Goal: Task Accomplishment & Management: Use online tool/utility

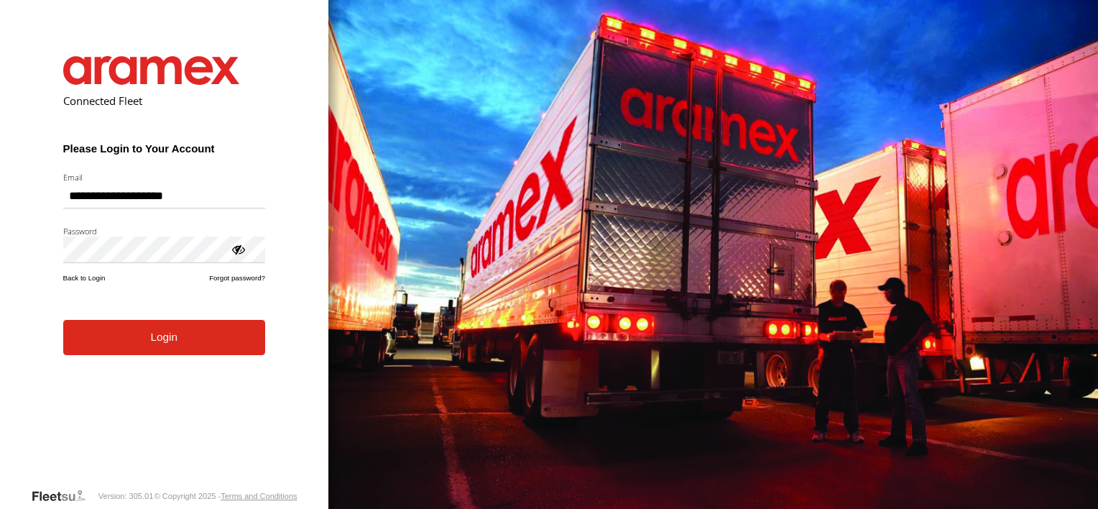
click at [163, 344] on button "Login" at bounding box center [164, 337] width 202 height 35
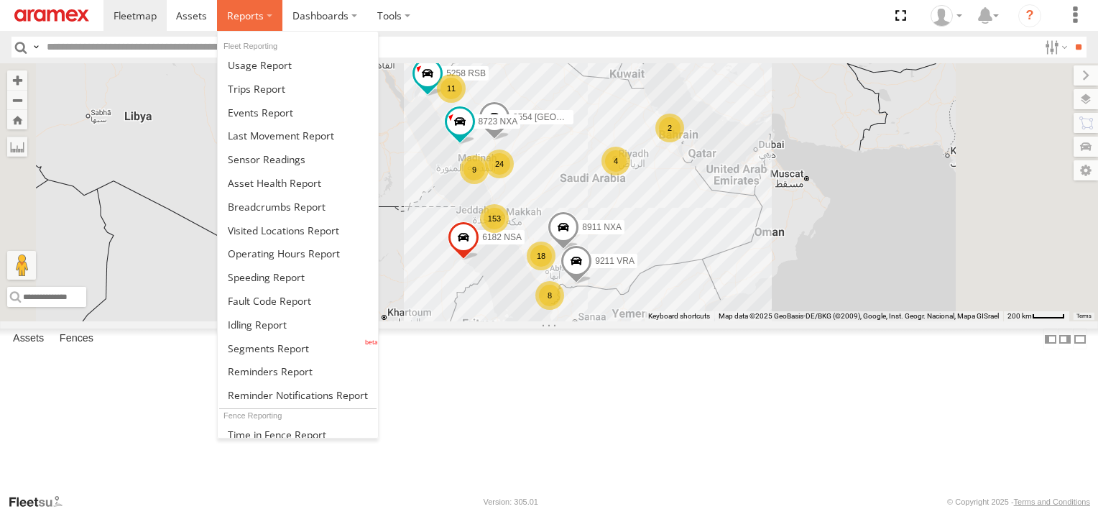
click at [239, 17] on span at bounding box center [245, 16] width 37 height 14
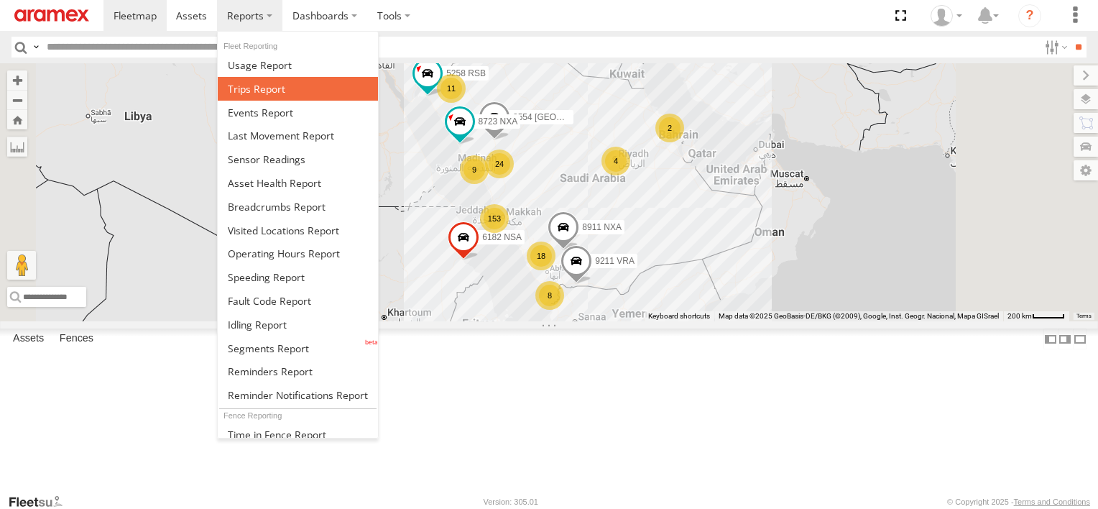
click at [263, 83] on span at bounding box center [256, 89] width 57 height 14
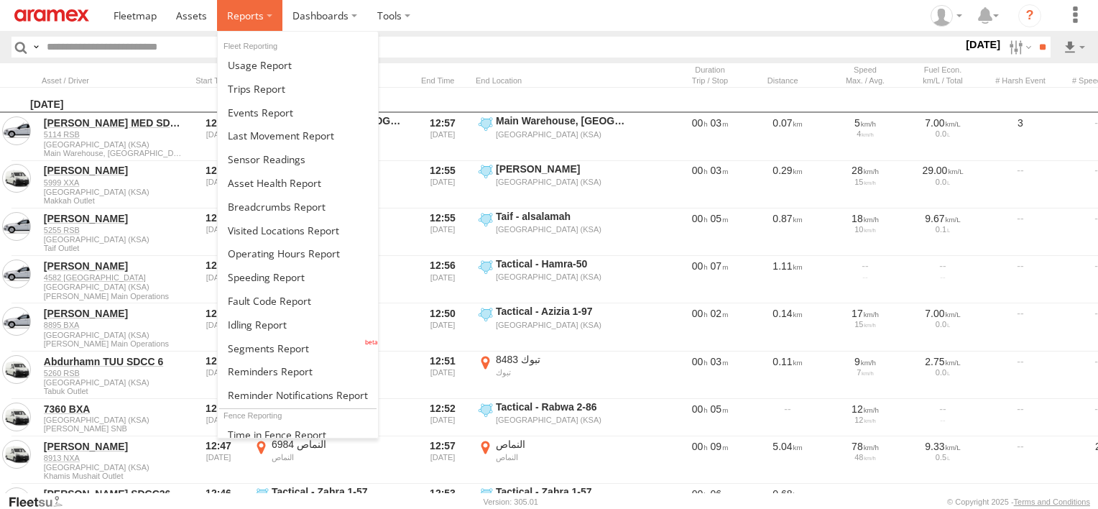
click at [261, 23] on label at bounding box center [249, 15] width 65 height 31
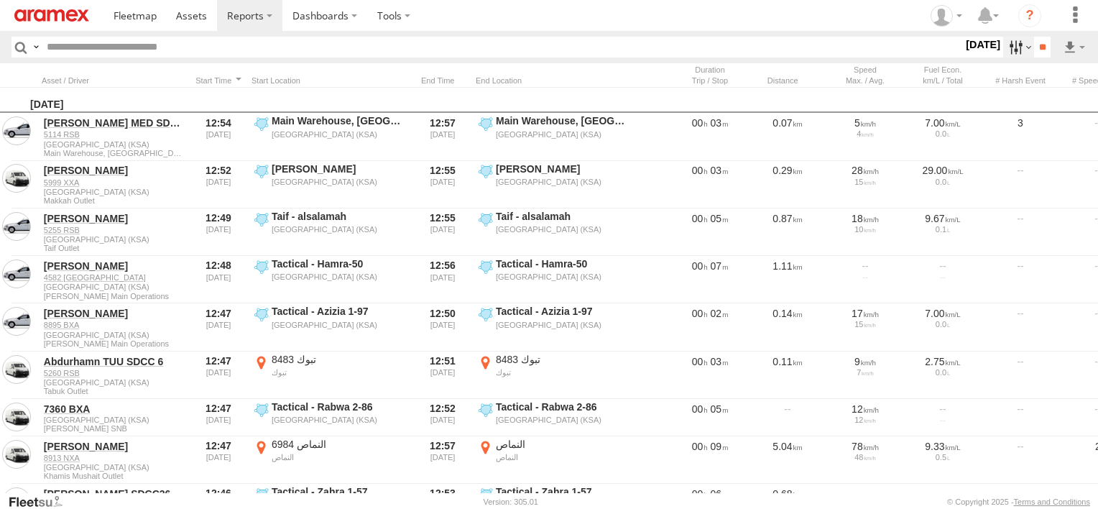
click at [1004, 55] on label at bounding box center [1018, 47] width 31 height 21
click at [0, 0] on label at bounding box center [0, 0] width 0 height 0
click at [0, 0] on span "Abha Warhouse" at bounding box center [0, 0] width 0 height 0
click at [0, 0] on span "Baha warehouse" at bounding box center [0, 0] width 0 height 0
click at [0, 0] on span "Gizan Outlet" at bounding box center [0, 0] width 0 height 0
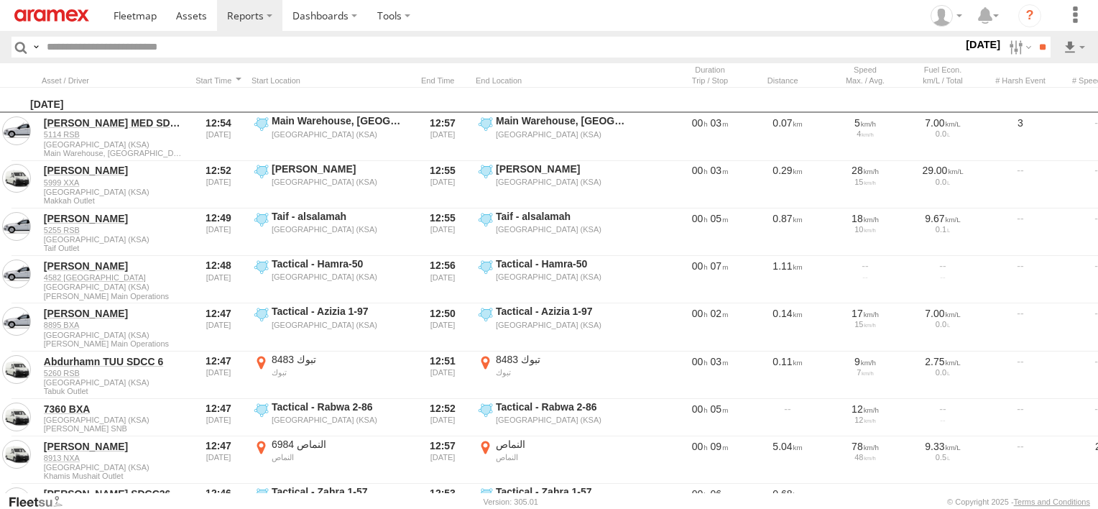
click at [0, 0] on span "Khamis Mushait Outlet" at bounding box center [0, 0] width 0 height 0
click at [0, 0] on span "Main Warehouse, [GEOGRAPHIC_DATA]" at bounding box center [0, 0] width 0 height 0
drag, startPoint x: 54, startPoint y: 371, endPoint x: 50, endPoint y: 382, distance: 12.0
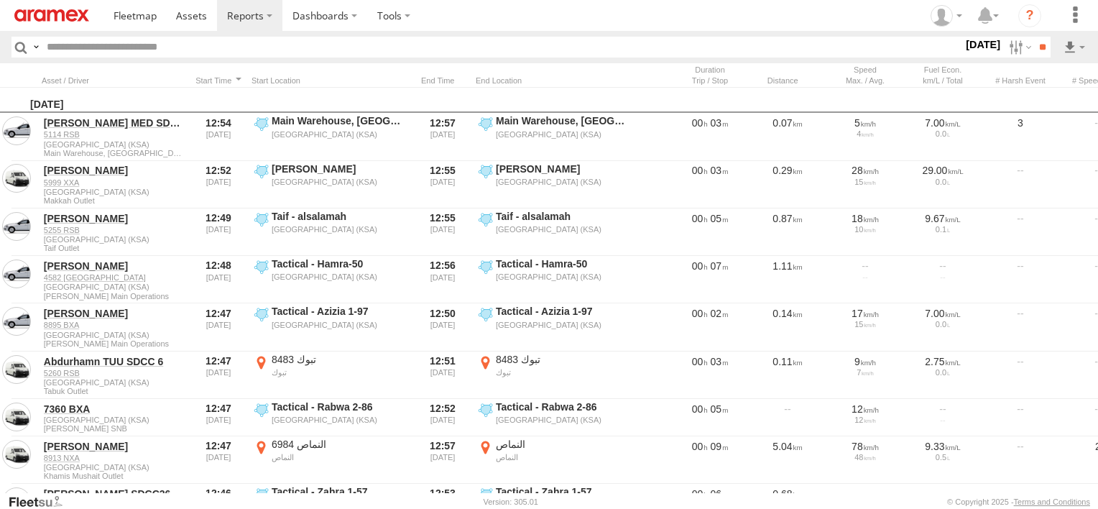
click at [0, 0] on span "Makkah Outlet" at bounding box center [0, 0] width 0 height 0
click at [0, 0] on span "Najran" at bounding box center [0, 0] width 0 height 0
click at [0, 0] on span "Qunfuda" at bounding box center [0, 0] width 0 height 0
click at [0, 0] on span "Tabuk Outlet" at bounding box center [0, 0] width 0 height 0
click at [0, 0] on span "Taif Outlet" at bounding box center [0, 0] width 0 height 0
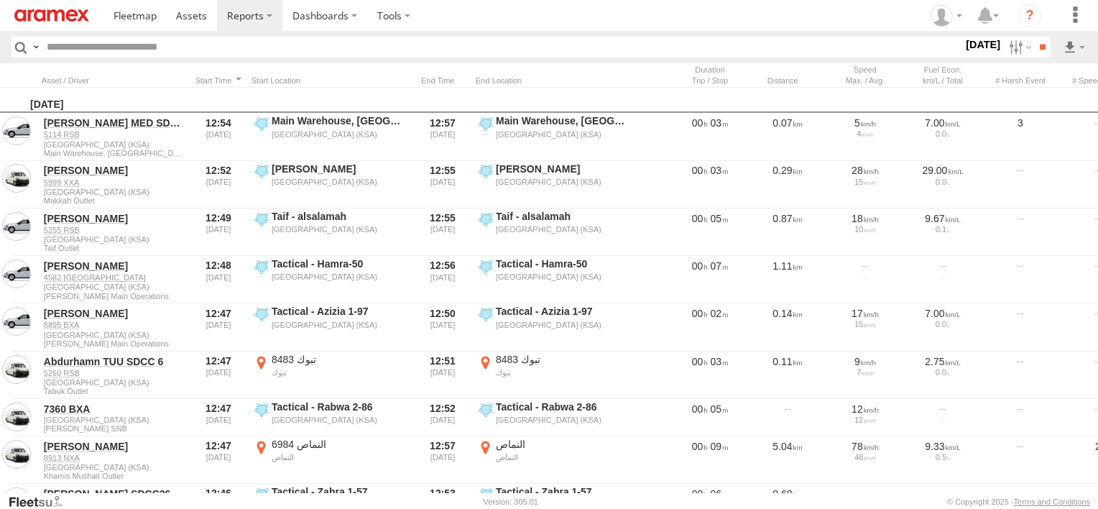
click at [0, 0] on span "Yanbu Outlet" at bounding box center [0, 0] width 0 height 0
click at [1037, 46] on input "**" at bounding box center [1042, 47] width 17 height 21
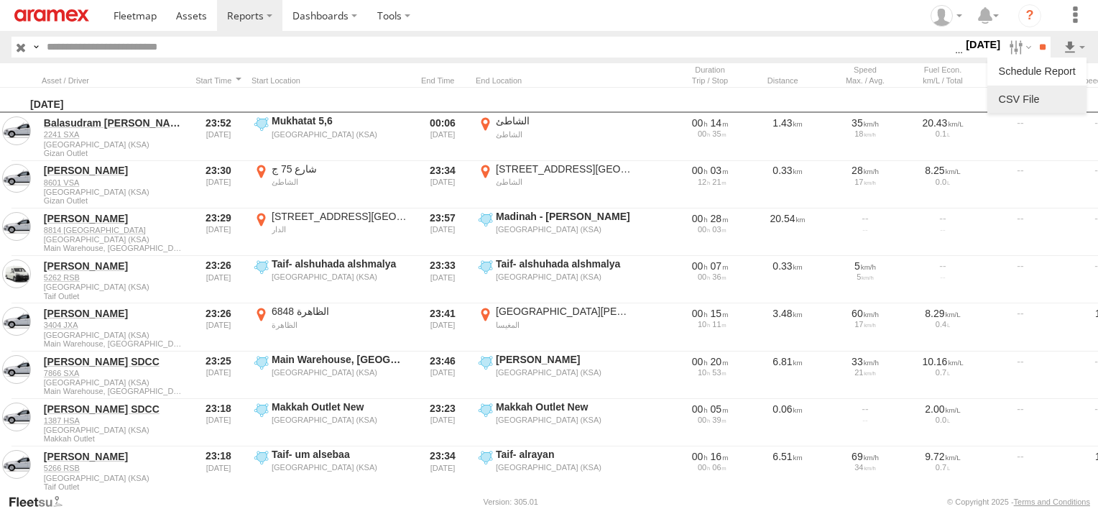
click at [1069, 92] on link at bounding box center [1037, 99] width 88 height 22
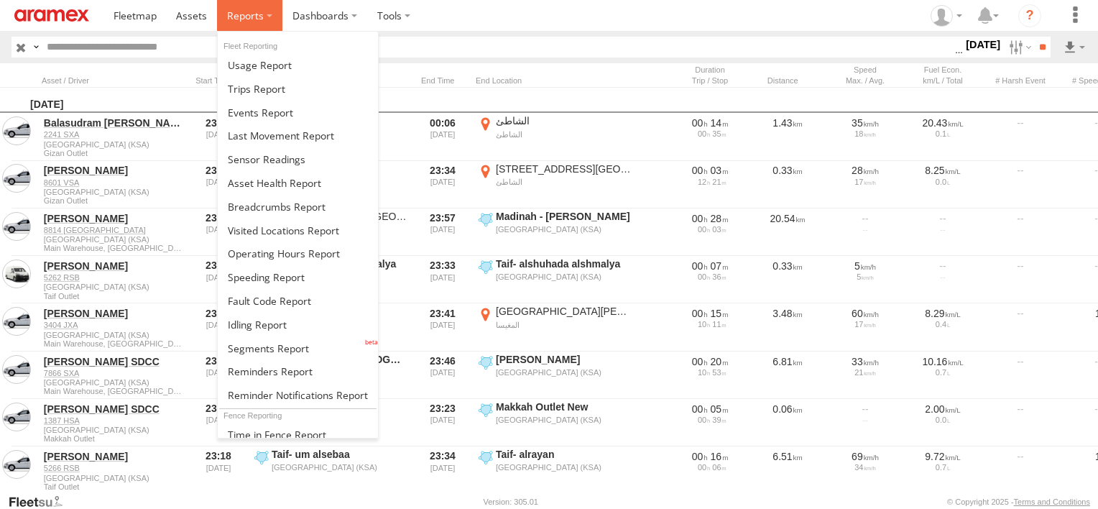
click at [262, 19] on label at bounding box center [249, 15] width 65 height 31
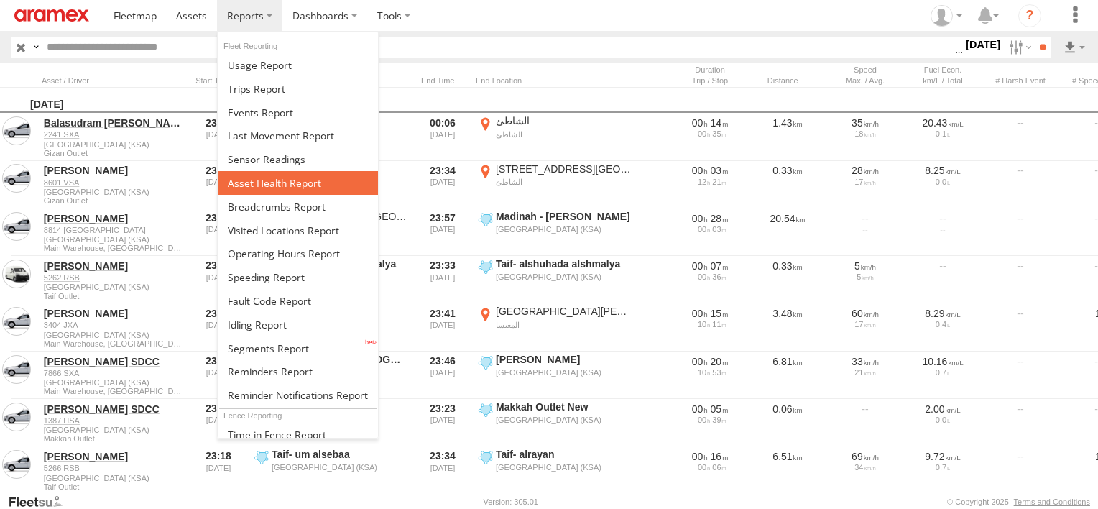
click at [292, 186] on span at bounding box center [274, 183] width 93 height 14
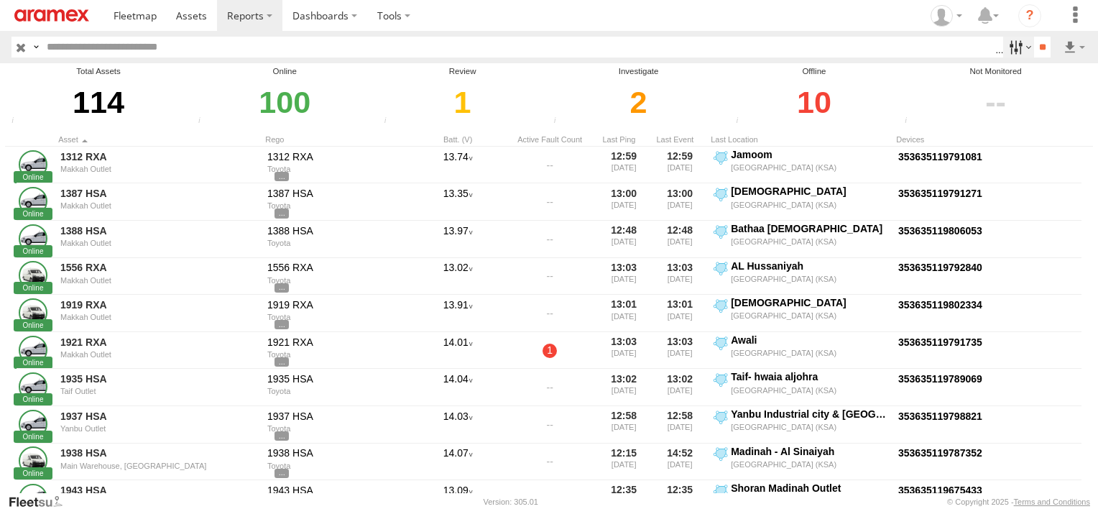
click at [1003, 45] on label at bounding box center [1018, 47] width 31 height 21
click at [0, 0] on span "Review" at bounding box center [0, 0] width 0 height 0
click at [0, 0] on span "Investigate" at bounding box center [0, 0] width 0 height 0
click at [0, 0] on span "Offline" at bounding box center [0, 0] width 0 height 0
click at [1046, 47] on input "**" at bounding box center [1042, 47] width 17 height 21
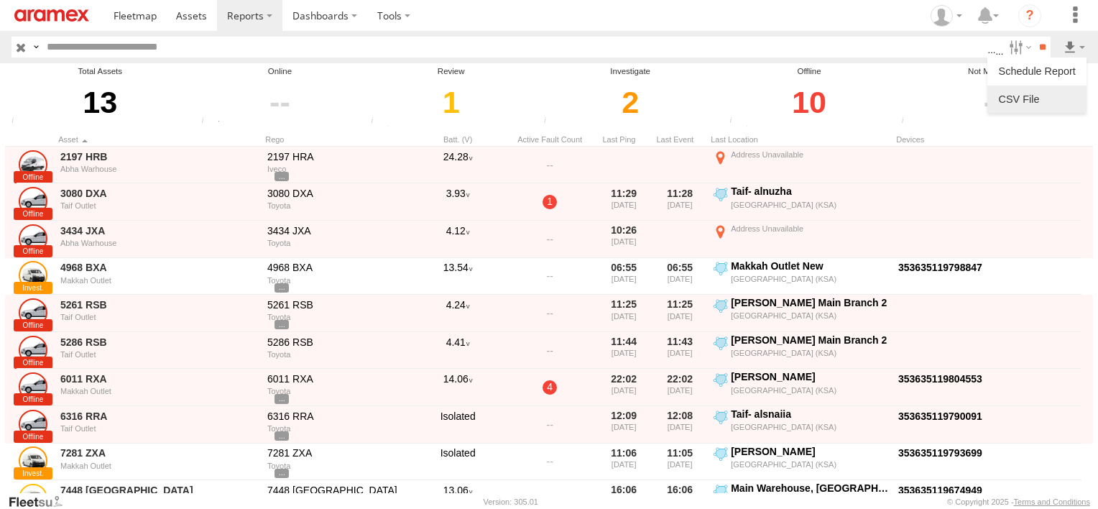
click at [1053, 91] on link at bounding box center [1037, 99] width 88 height 22
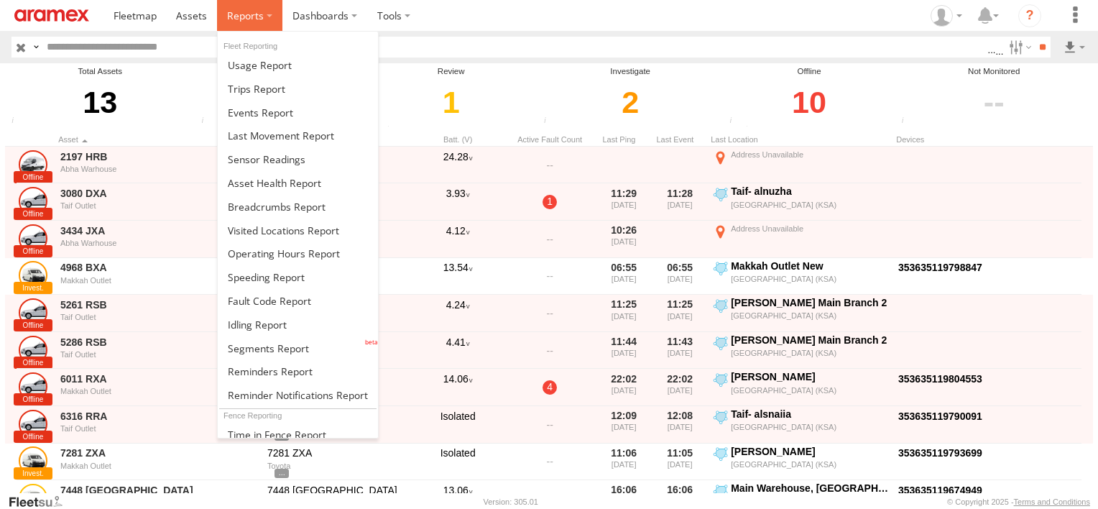
click at [250, 11] on span at bounding box center [245, 16] width 37 height 14
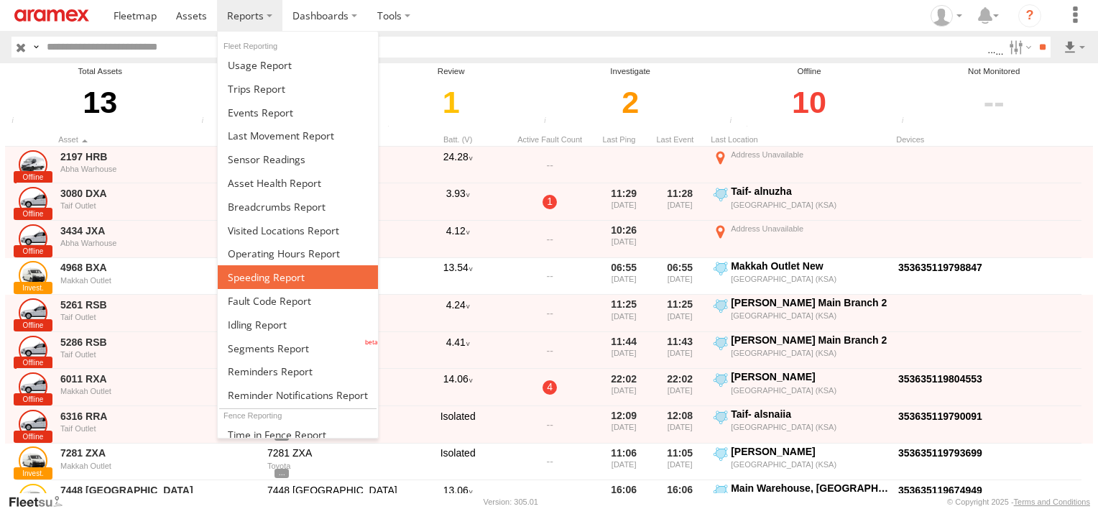
click at [285, 273] on span at bounding box center [266, 277] width 77 height 14
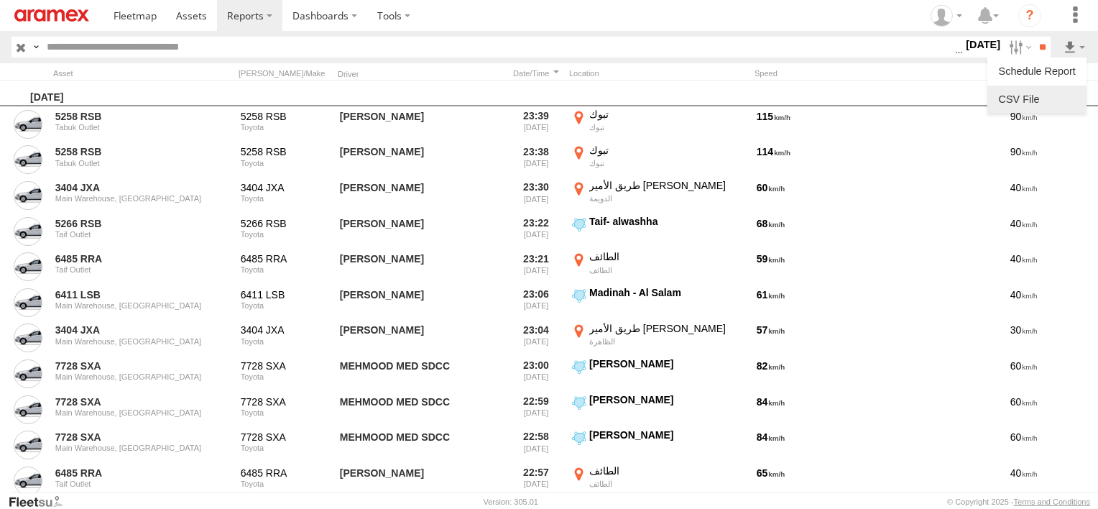
click at [1028, 95] on link at bounding box center [1037, 99] width 88 height 22
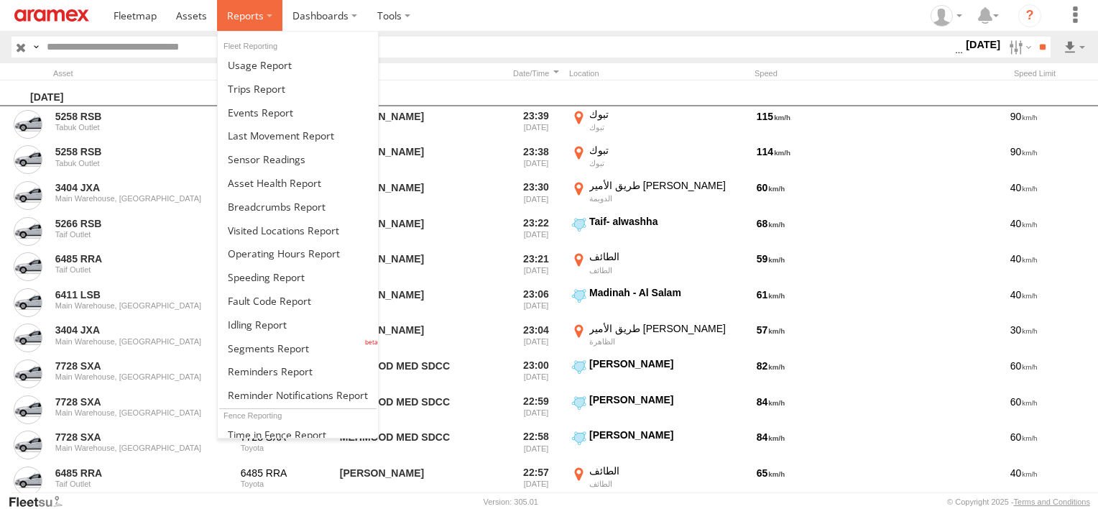
click at [228, 10] on span at bounding box center [245, 16] width 37 height 14
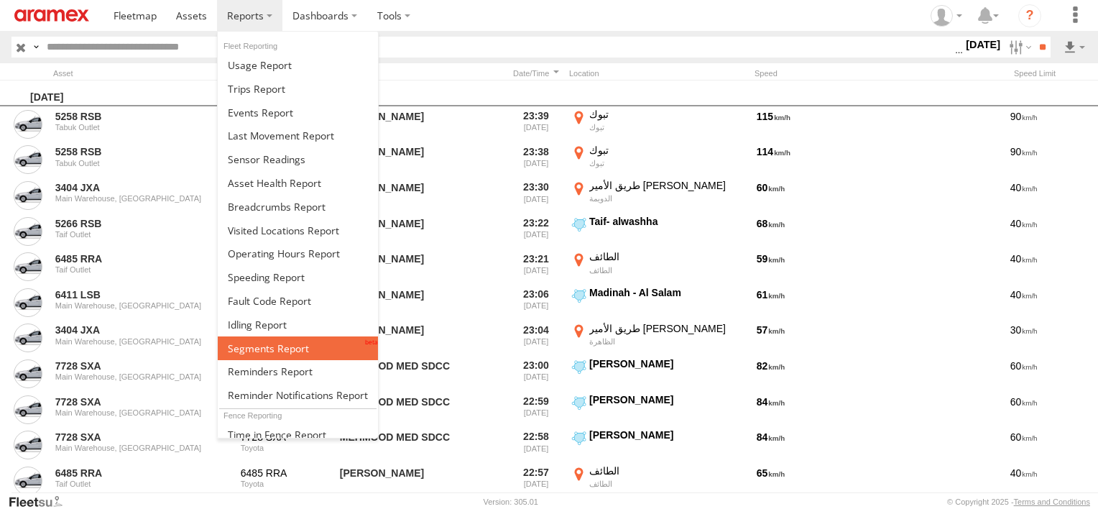
click at [286, 341] on span at bounding box center [268, 348] width 81 height 14
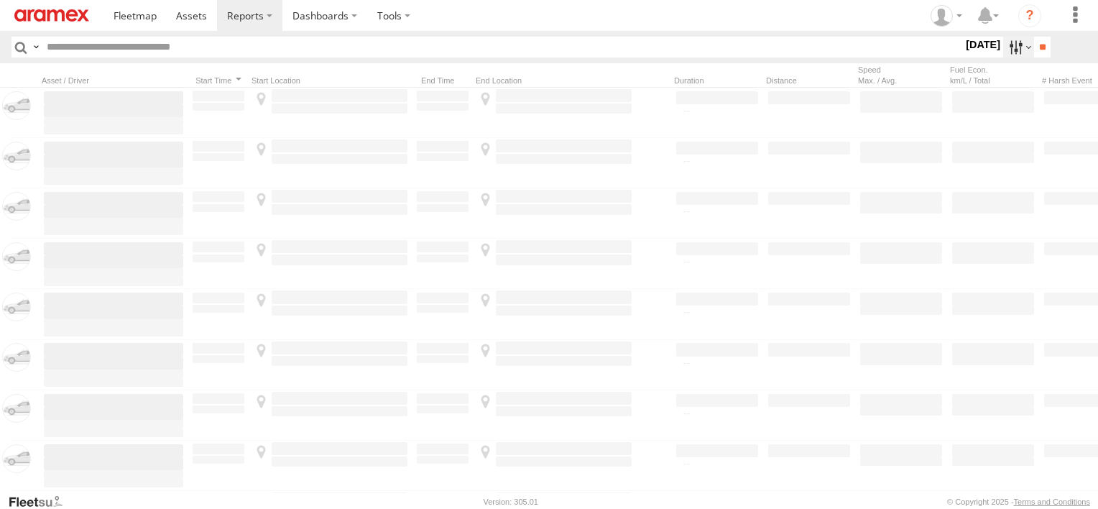
click at [1003, 50] on label at bounding box center [1018, 47] width 31 height 21
click at [0, 0] on label at bounding box center [0, 0] width 0 height 0
click at [0, 0] on span "Abha Warhouse" at bounding box center [0, 0] width 0 height 0
click at [0, 0] on div "Baha warehouse" at bounding box center [0, 0] width 0 height 0
click at [0, 0] on span "Baha warehouse" at bounding box center [0, 0] width 0 height 0
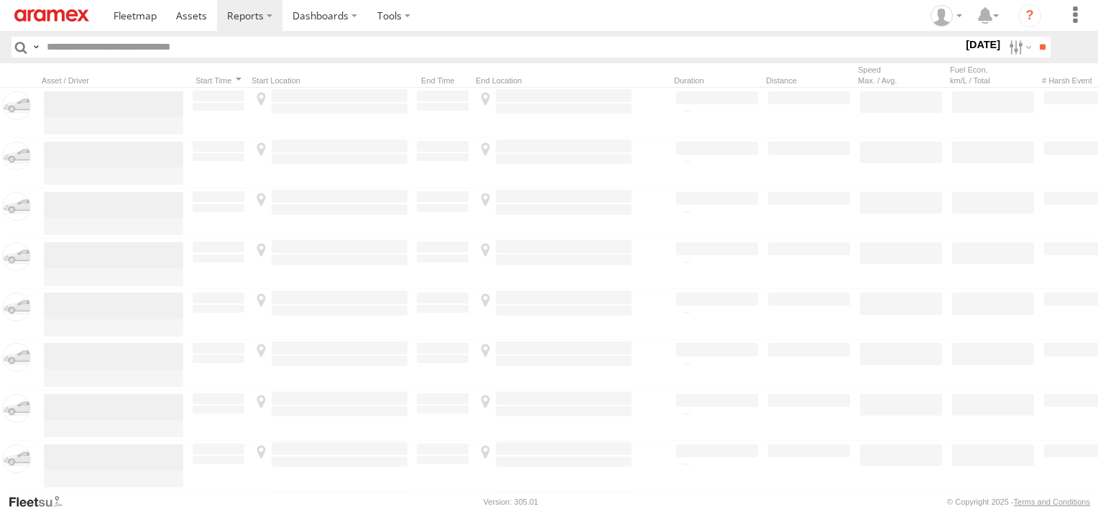
click at [0, 0] on div "Gizan Outlet" at bounding box center [0, 0] width 0 height 0
click at [0, 0] on span "Gizan Outlet" at bounding box center [0, 0] width 0 height 0
click at [0, 0] on span "Khamis Mushait Outlet" at bounding box center [0, 0] width 0 height 0
click at [0, 0] on div "Main Warehouse, [GEOGRAPHIC_DATA]" at bounding box center [0, 0] width 0 height 0
drag, startPoint x: 57, startPoint y: 362, endPoint x: 57, endPoint y: 380, distance: 18.0
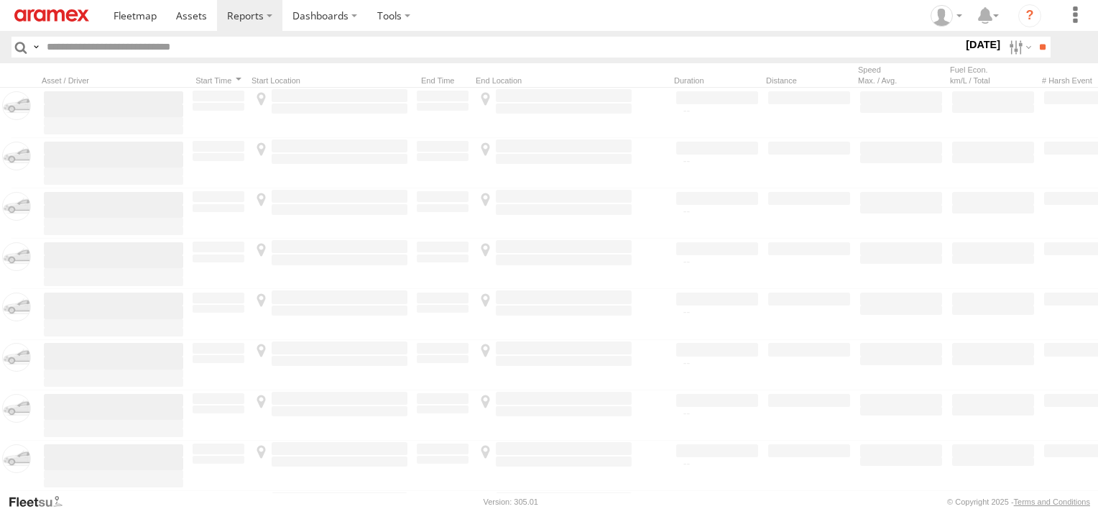
click at [0, 0] on div "Makkah Outlet" at bounding box center [0, 0] width 0 height 0
drag, startPoint x: 57, startPoint y: 380, endPoint x: 53, endPoint y: 368, distance: 13.0
click at [0, 0] on span "Main Warehouse, [GEOGRAPHIC_DATA]" at bounding box center [0, 0] width 0 height 0
drag, startPoint x: 53, startPoint y: 368, endPoint x: 41, endPoint y: 372, distance: 13.0
click at [0, 0] on span "Main Warehouse, [GEOGRAPHIC_DATA]" at bounding box center [0, 0] width 0 height 0
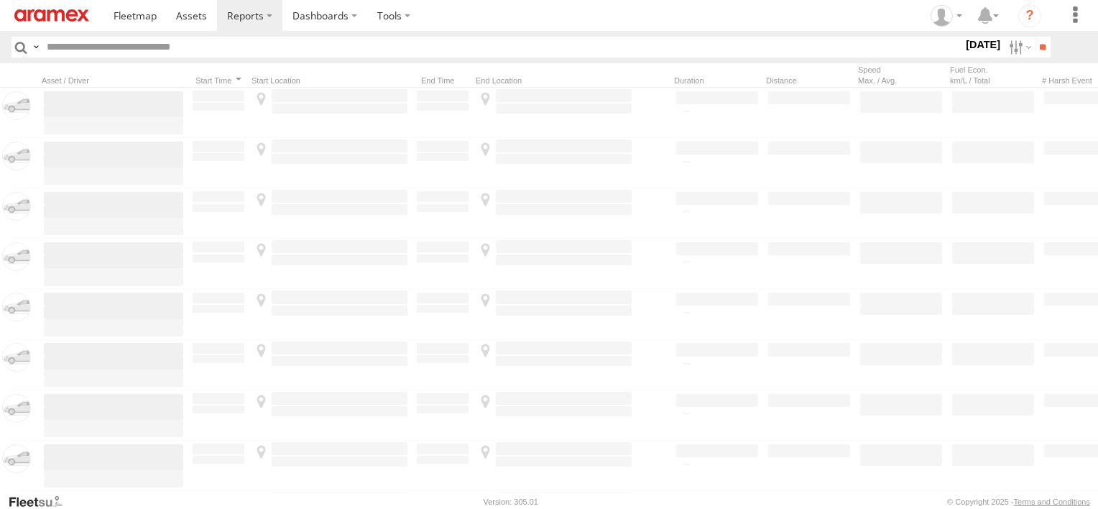
click at [0, 0] on div "Makkah Outlet" at bounding box center [0, 0] width 0 height 0
click at [0, 0] on span "Makkah Outlet" at bounding box center [0, 0] width 0 height 0
click at [0, 0] on span "Najran" at bounding box center [0, 0] width 0 height 0
click at [0, 0] on span "Qunfuda" at bounding box center [0, 0] width 0 height 0
click at [0, 0] on span "Tabuk Outlet" at bounding box center [0, 0] width 0 height 0
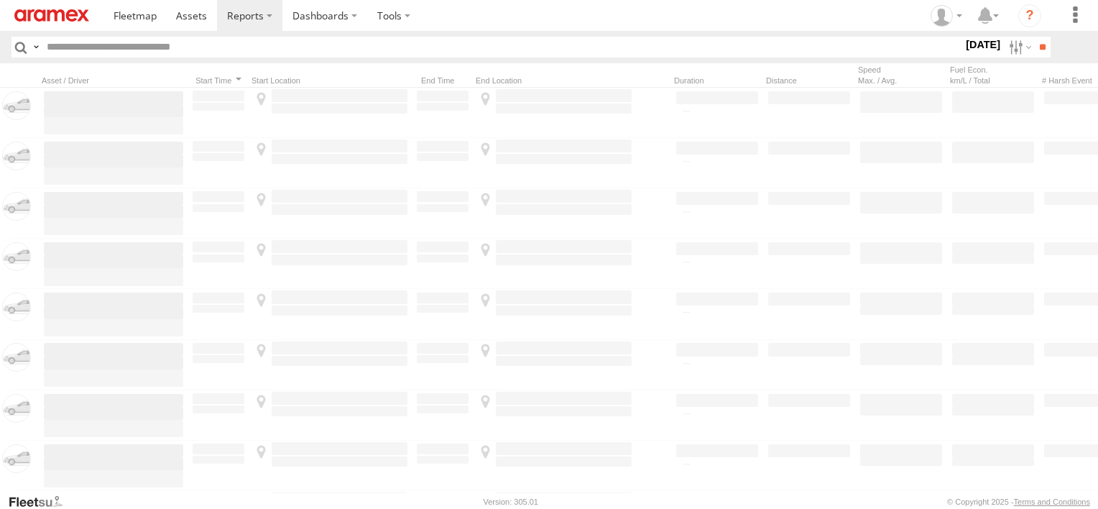
click at [0, 0] on label "Taif Outlet" at bounding box center [0, 0] width 0 height 0
click at [0, 0] on span "Yanbu Outlet" at bounding box center [0, 0] width 0 height 0
click at [1046, 48] on input "**" at bounding box center [1042, 47] width 17 height 21
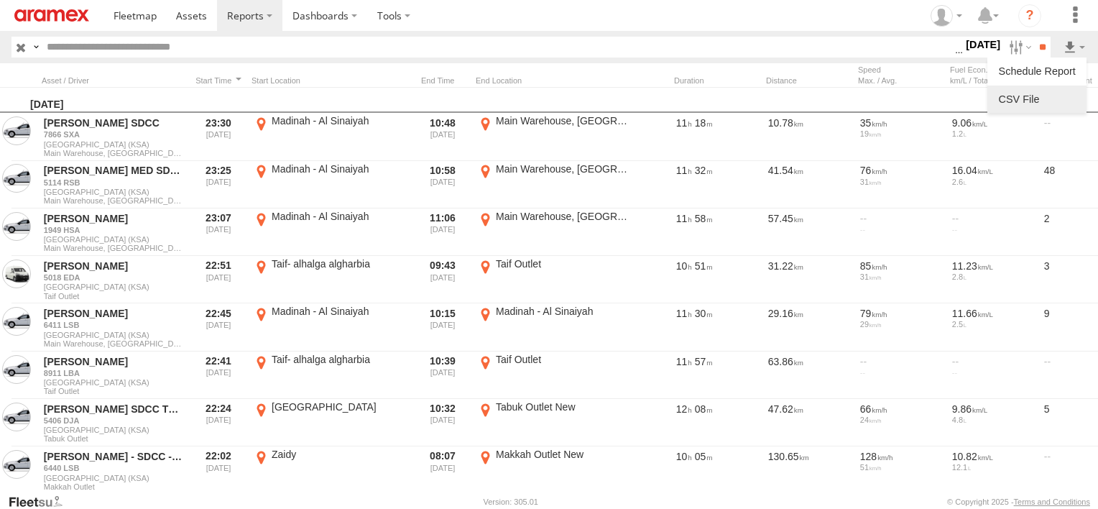
click at [1061, 101] on link at bounding box center [1037, 99] width 88 height 22
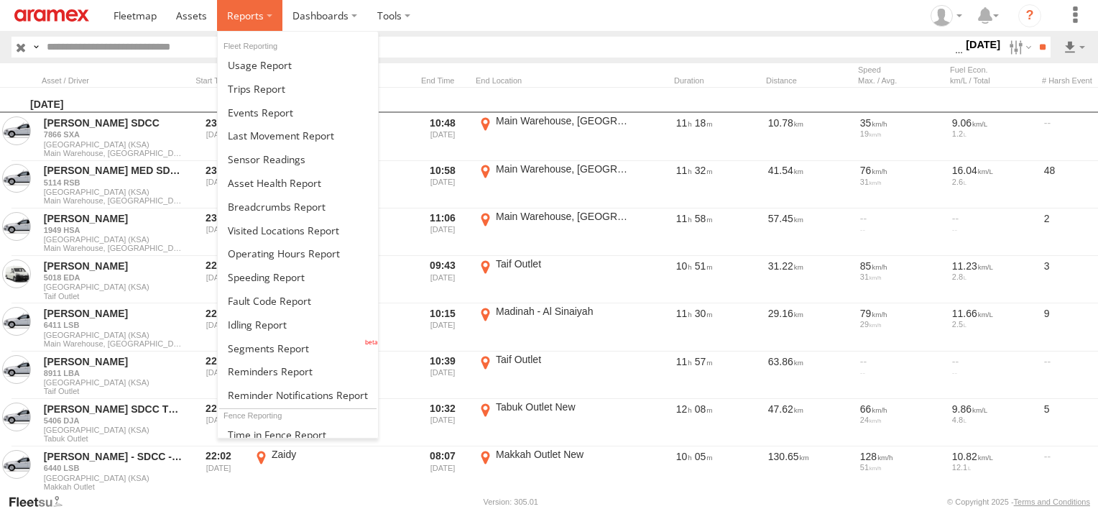
click at [241, 19] on span at bounding box center [245, 16] width 37 height 14
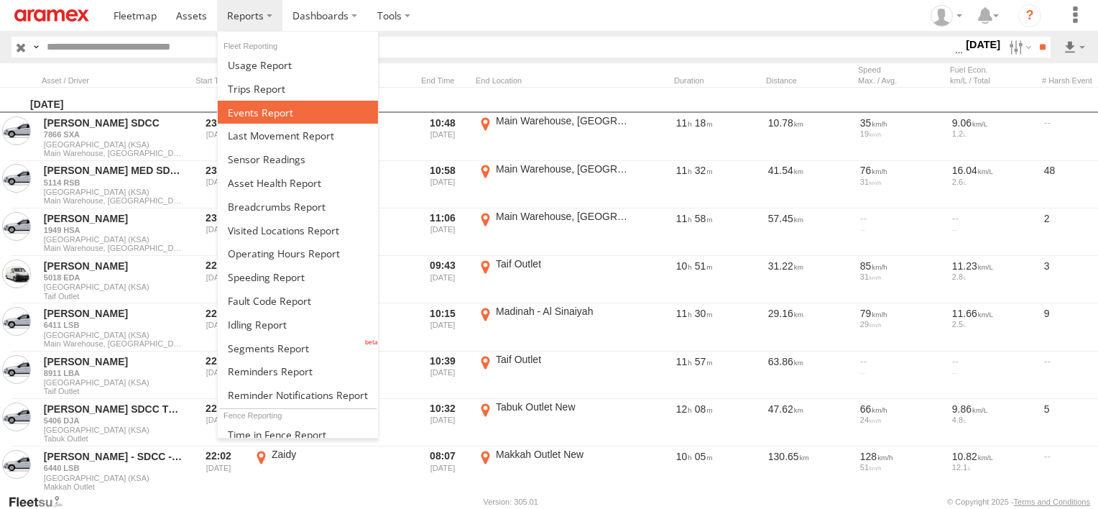
click at [259, 112] on span at bounding box center [260, 113] width 65 height 14
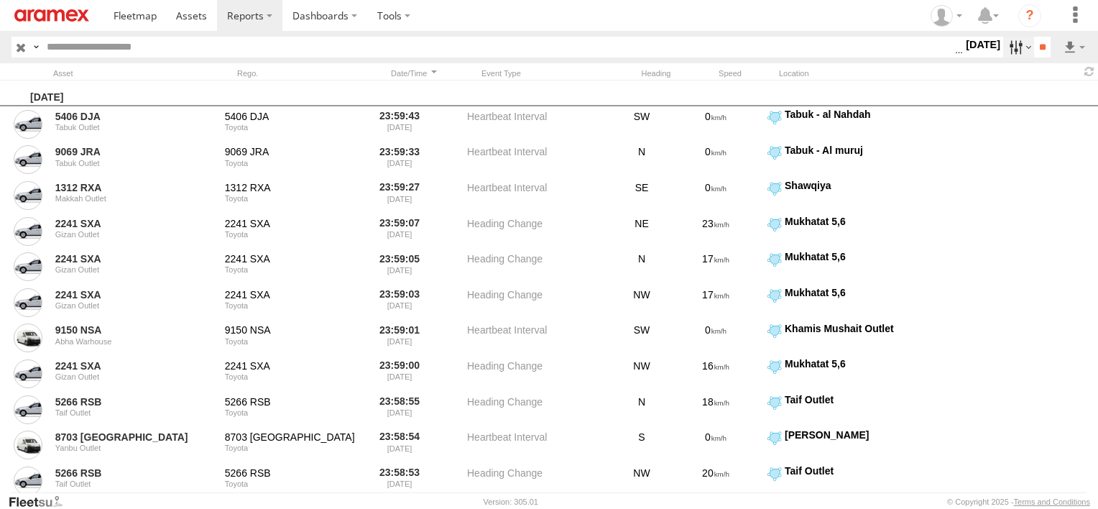
click at [1015, 49] on label at bounding box center [1018, 47] width 31 height 21
click at [0, 0] on span "Potential Roll Over" at bounding box center [0, 0] width 0 height 0
click at [0, 0] on span "External Power Lost" at bounding box center [0, 0] width 0 height 0
click at [1034, 53] on input "**" at bounding box center [1042, 47] width 17 height 21
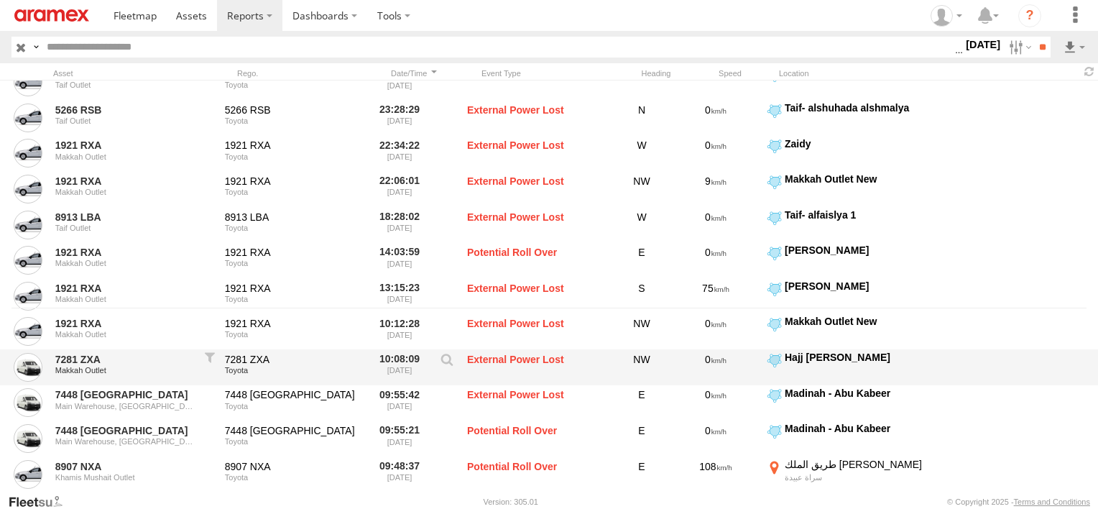
scroll to position [343, 0]
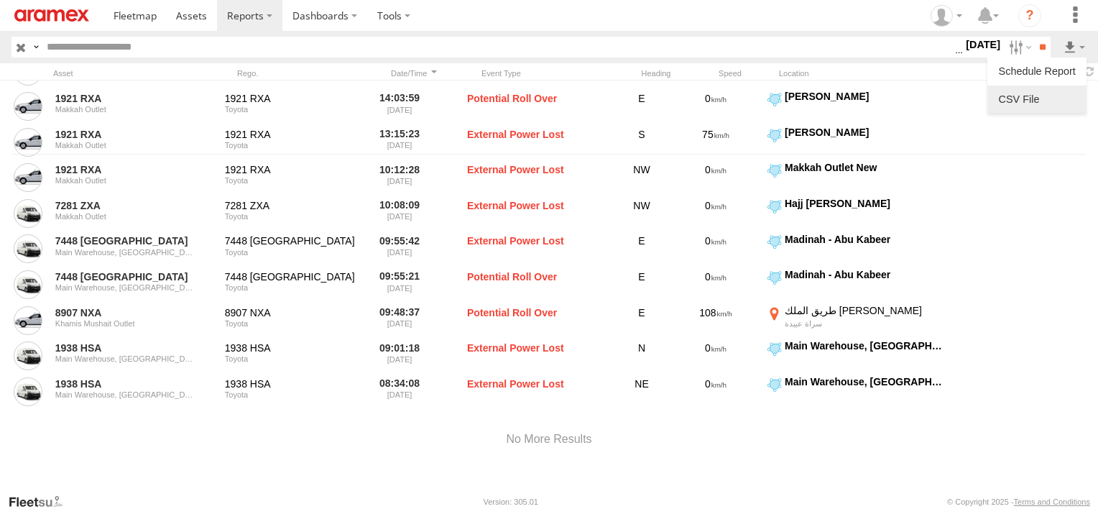
click at [1058, 90] on link at bounding box center [1037, 99] width 88 height 22
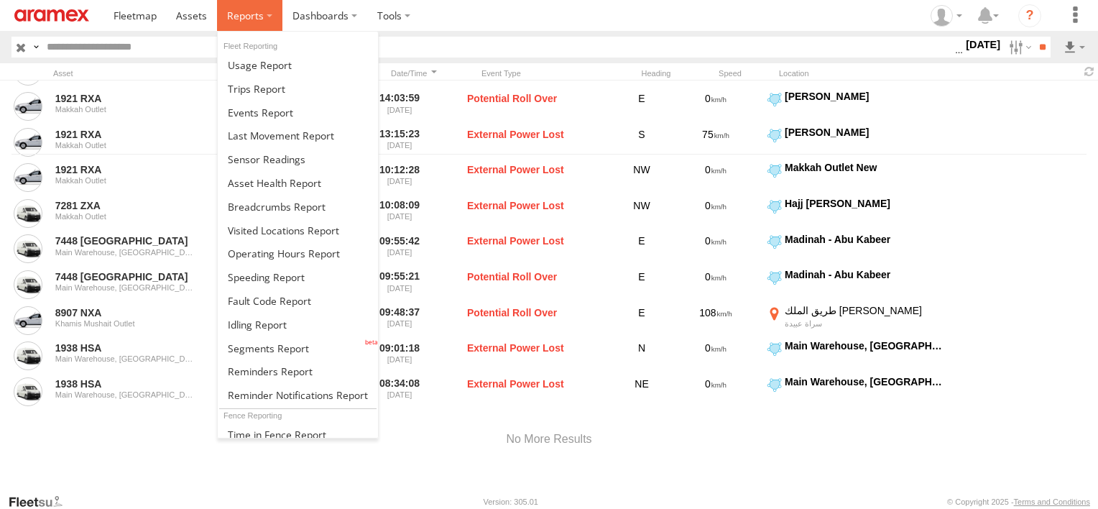
click at [241, 25] on label at bounding box center [249, 15] width 65 height 31
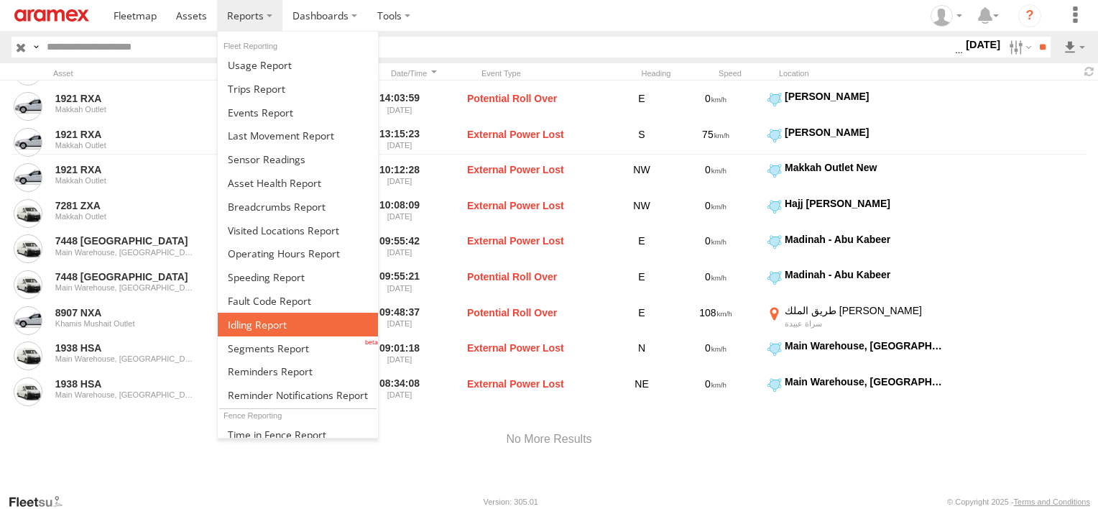
click at [254, 319] on span at bounding box center [257, 325] width 59 height 14
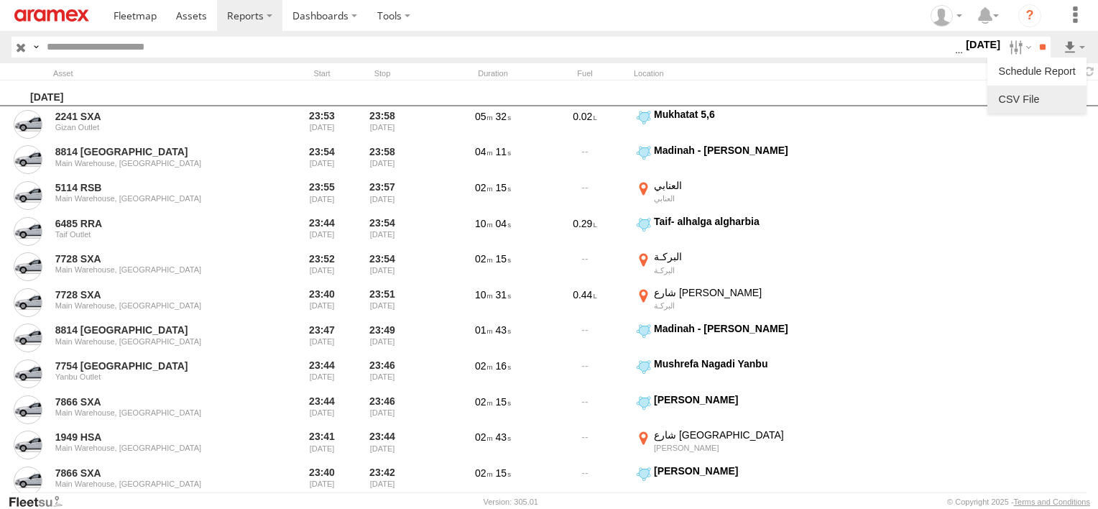
click at [1064, 94] on link at bounding box center [1037, 99] width 88 height 22
